Goal: Check status: Check status

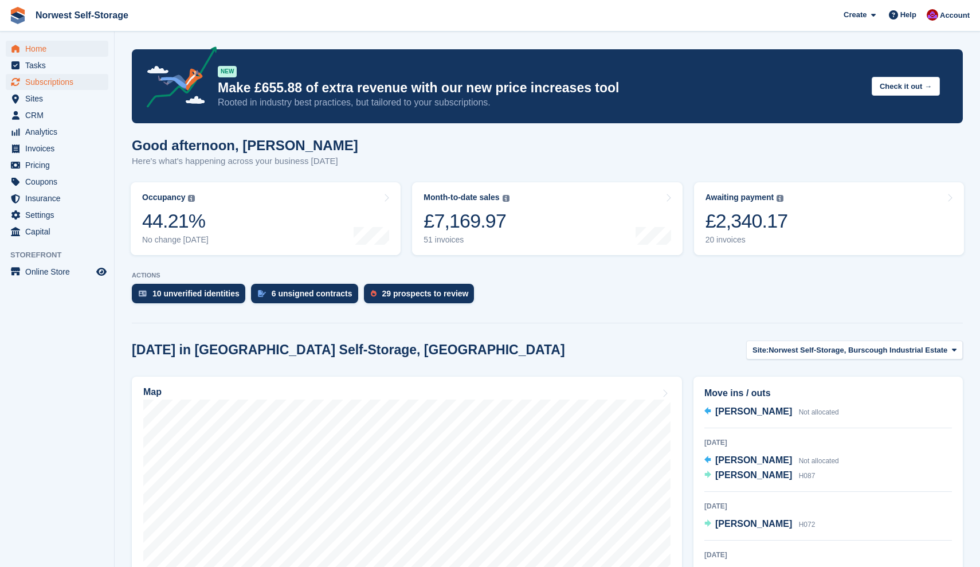
click at [48, 82] on span "Subscriptions" at bounding box center [59, 82] width 69 height 16
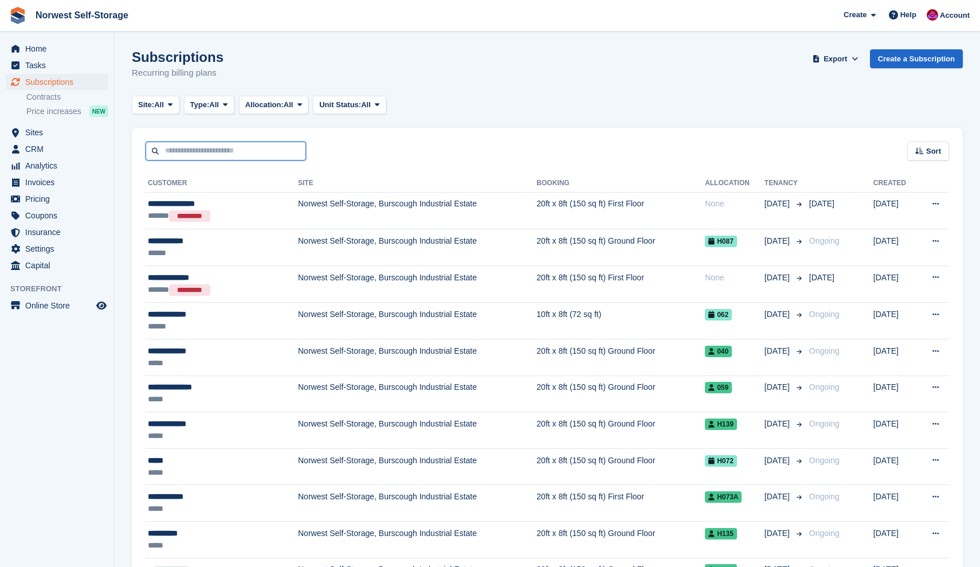
click at [183, 152] on input "text" at bounding box center [226, 151] width 161 height 19
type input "****"
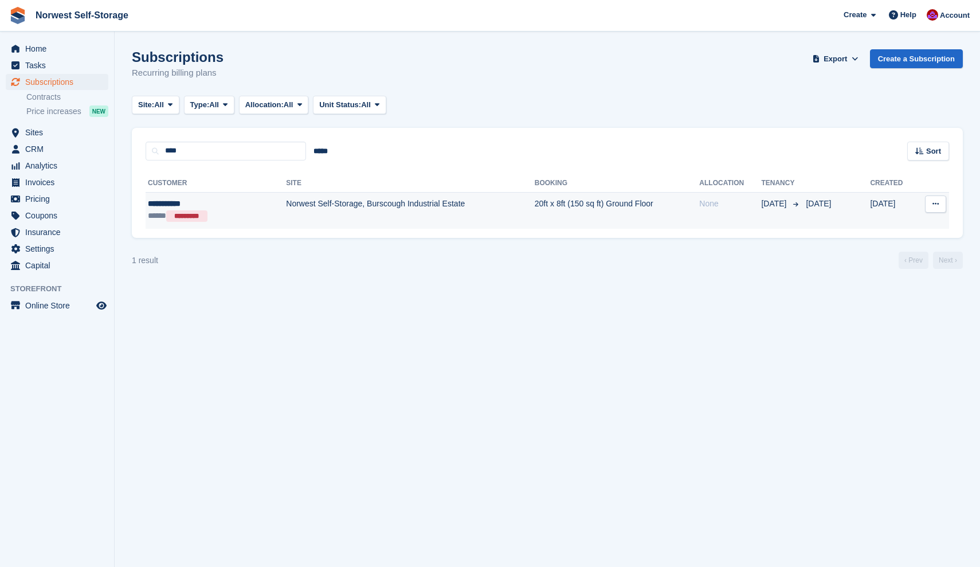
click at [335, 207] on td "Norwest Self-Storage, Burscough Industrial Estate" at bounding box center [410, 210] width 249 height 37
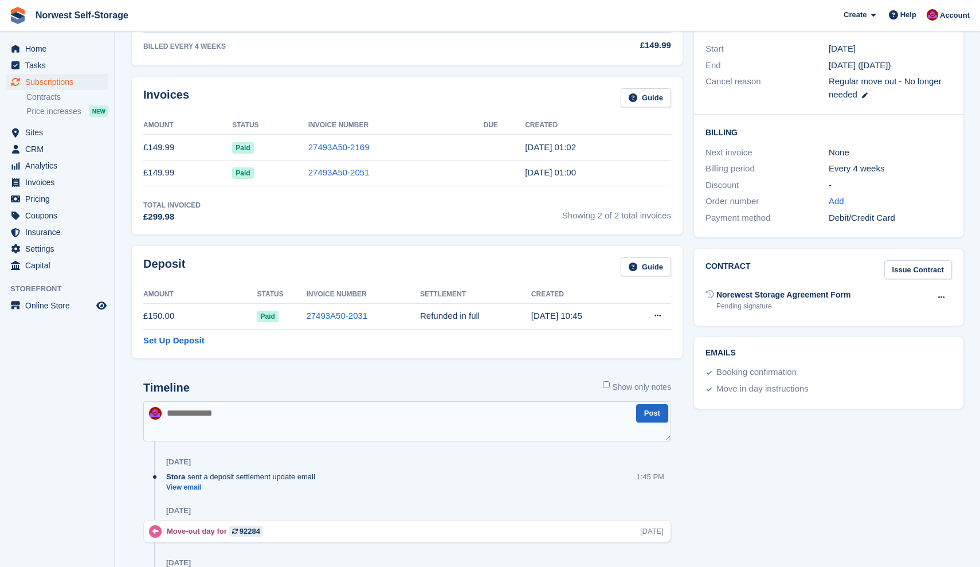
scroll to position [232, 0]
click at [658, 312] on icon at bounding box center [658, 314] width 6 height 7
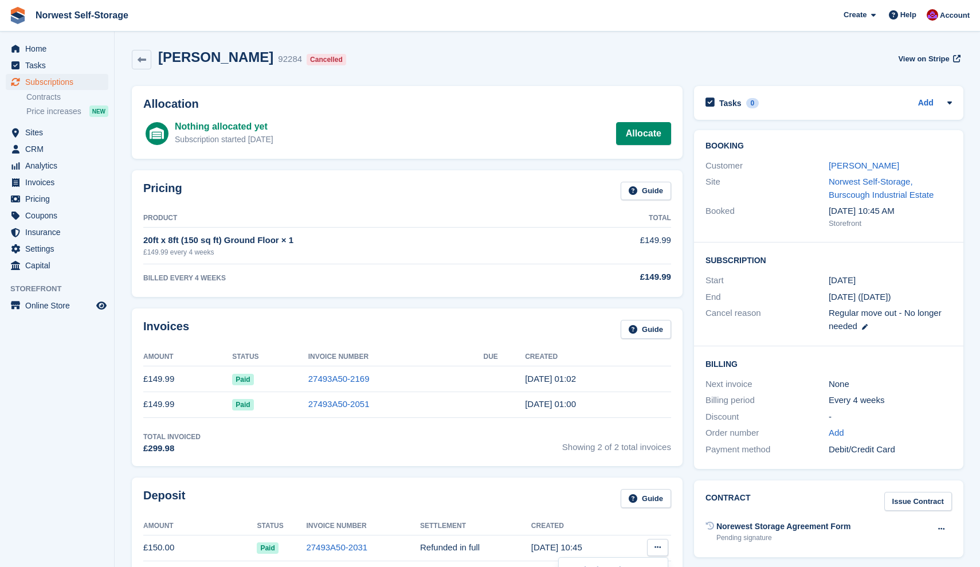
scroll to position [0, 0]
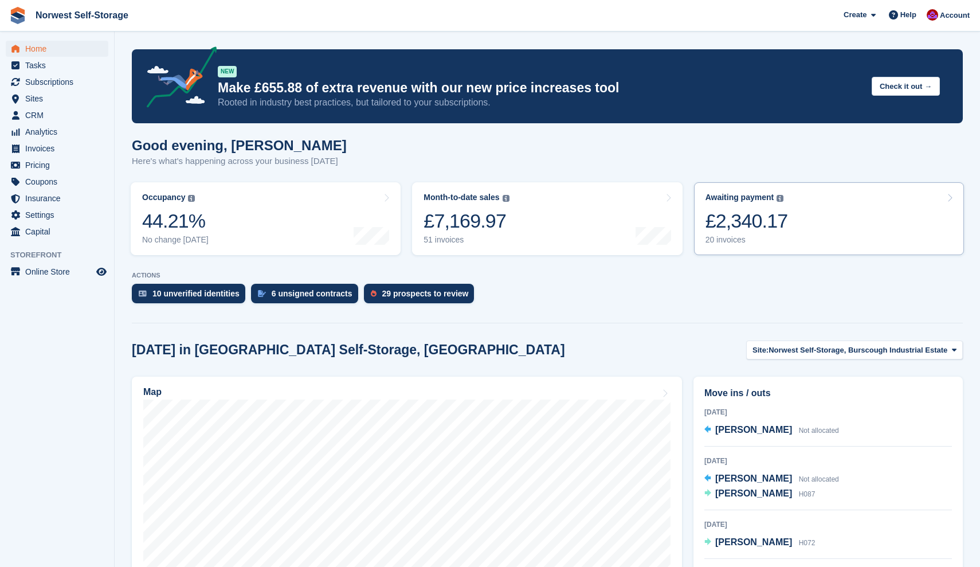
click at [801, 224] on link "Awaiting payment The total outstanding balance on all open invoices. £2,340.17 …" at bounding box center [829, 218] width 270 height 73
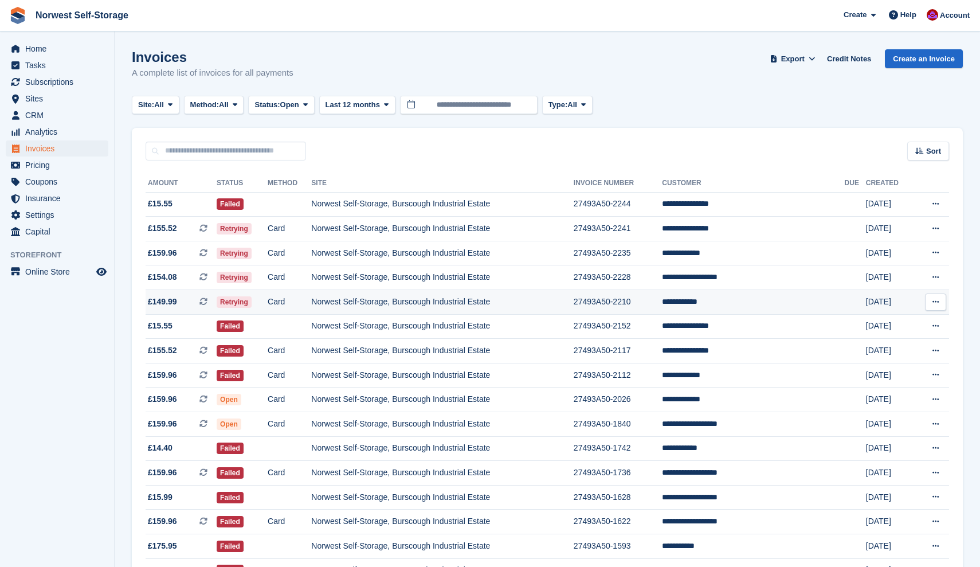
click at [191, 301] on span "£149.99 This is a recurring subscription invoice." at bounding box center [181, 302] width 71 height 12
click at [189, 277] on span "£154.08 This is a recurring subscription invoice." at bounding box center [181, 277] width 71 height 12
click at [189, 252] on span "£159.96 This is a recurring subscription invoice." at bounding box center [181, 253] width 71 height 12
click at [189, 229] on span "£155.52 This is a recurring subscription invoice." at bounding box center [181, 228] width 71 height 12
